Goal: Connect with others: Connect with others

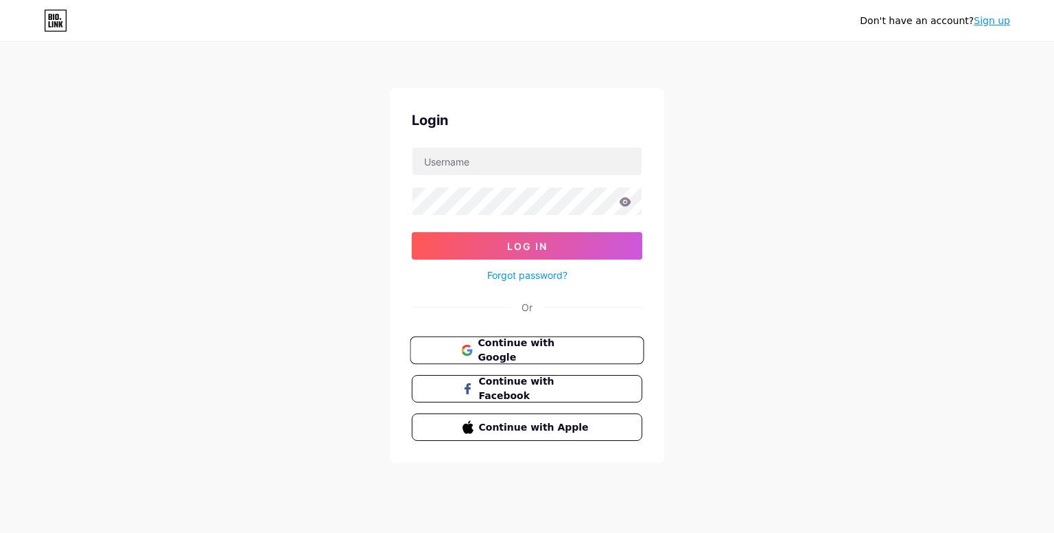
click at [524, 350] on span "Continue with Google" at bounding box center [535, 351] width 115 height 30
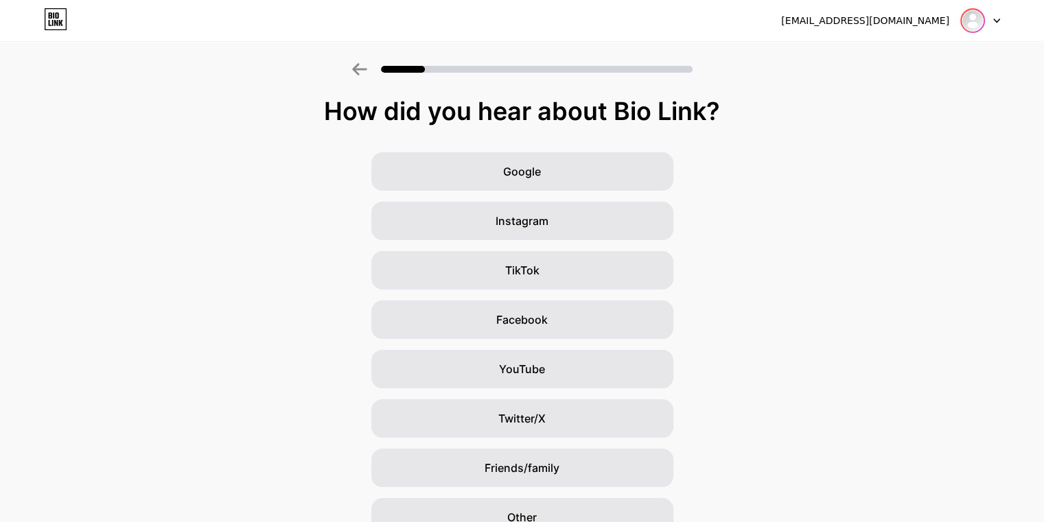
click at [978, 23] on img at bounding box center [973, 21] width 22 height 22
click at [1001, 14] on div "[EMAIL_ADDRESS][DOMAIN_NAME] Logout" at bounding box center [522, 20] width 1044 height 25
click at [993, 22] on icon at bounding box center [996, 21] width 7 height 5
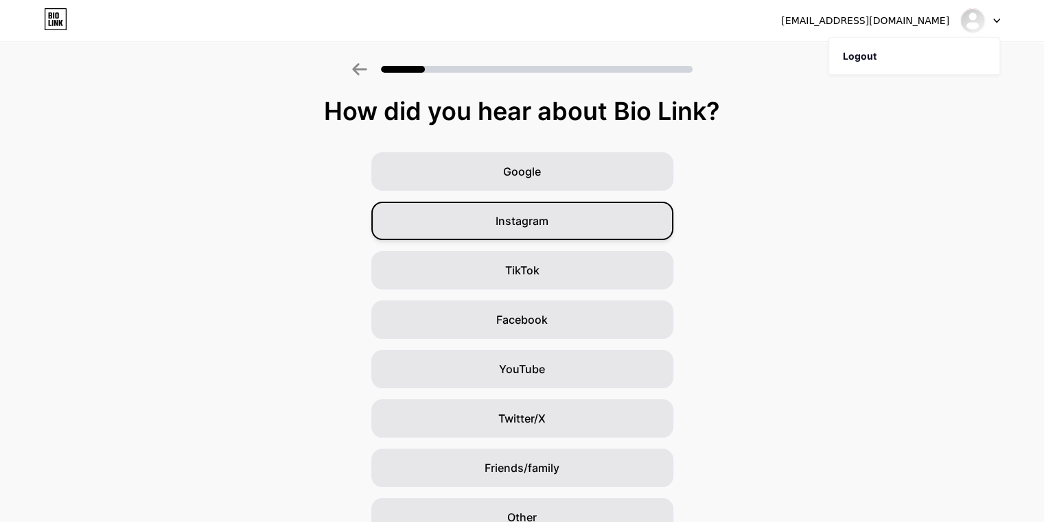
click at [566, 220] on div "Instagram" at bounding box center [522, 221] width 302 height 38
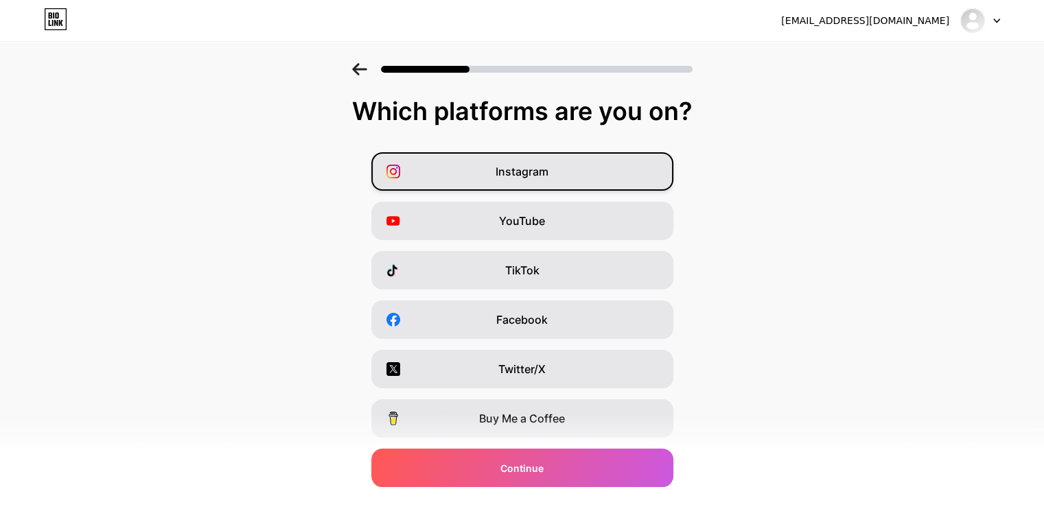
click at [608, 187] on div "Instagram" at bounding box center [522, 171] width 302 height 38
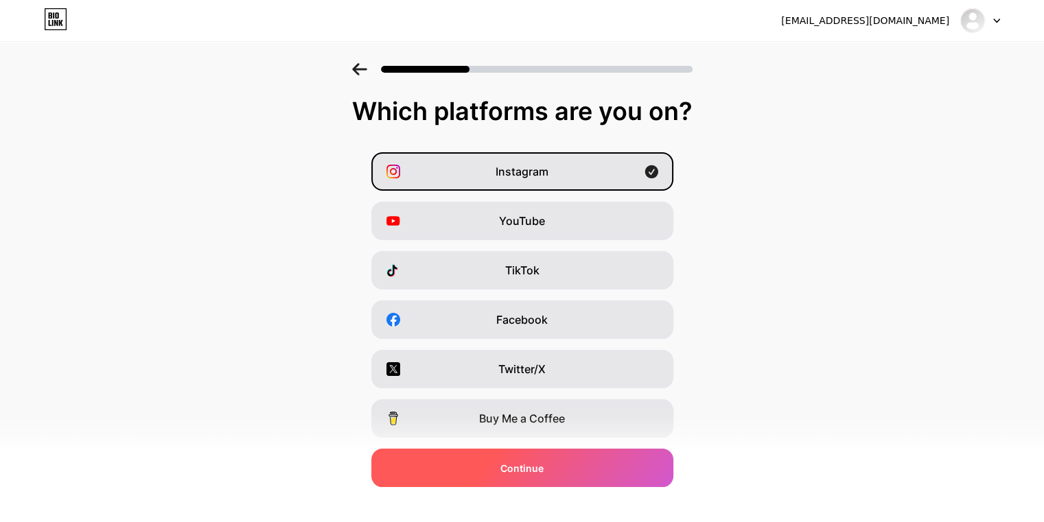
click at [533, 470] on span "Continue" at bounding box center [521, 468] width 43 height 14
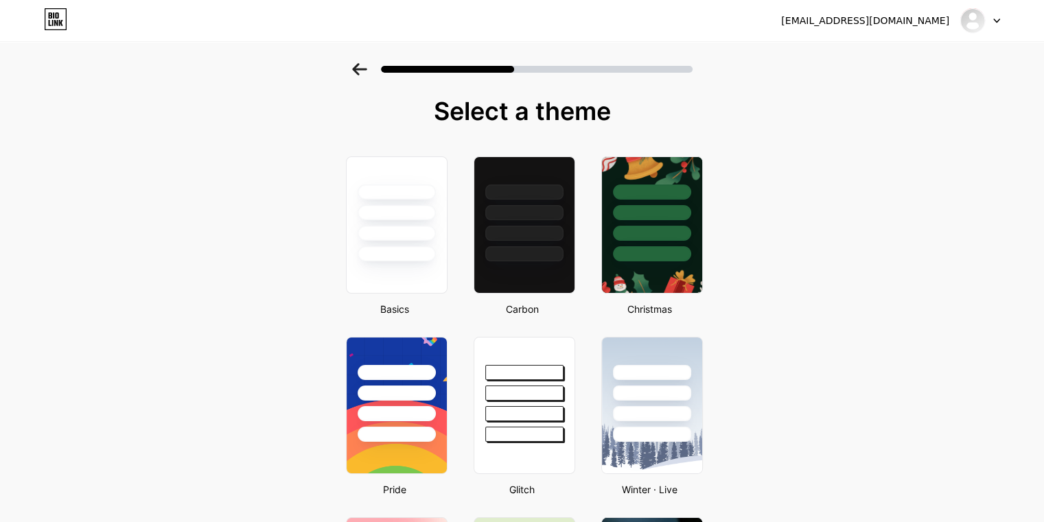
click at [58, 19] on icon at bounding box center [55, 19] width 23 height 22
